Goal: Contribute content

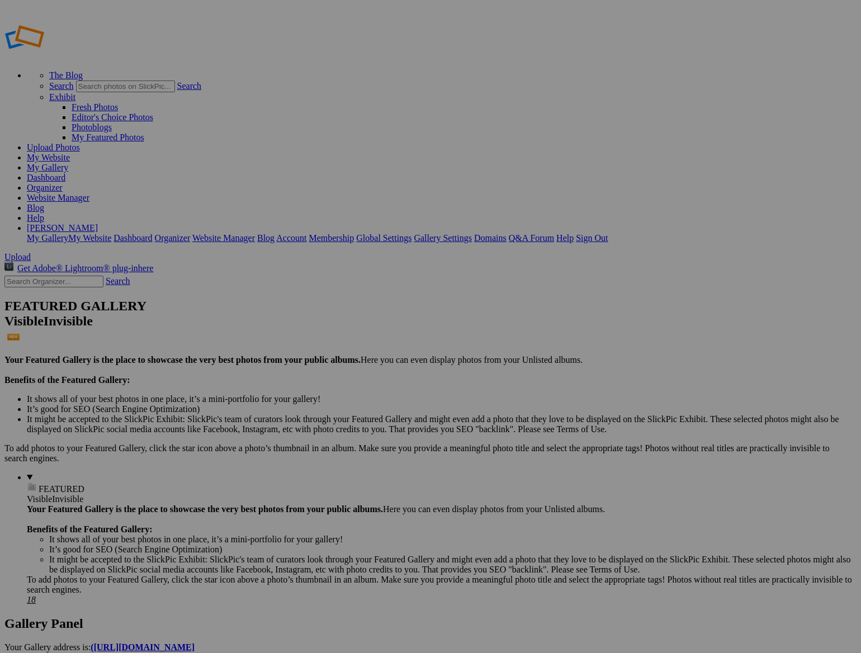
type input "Events & Action"
